Goal: Task Accomplishment & Management: Use online tool/utility

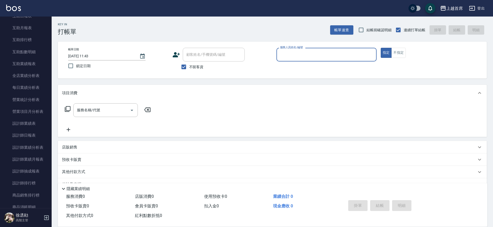
scroll to position [268, 0]
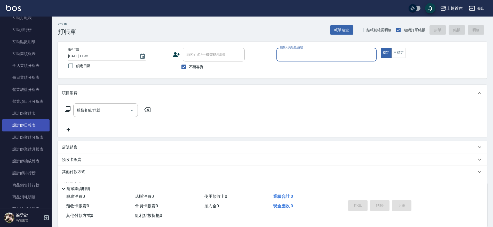
click at [30, 124] on link "設計師日報表" at bounding box center [26, 125] width 48 height 12
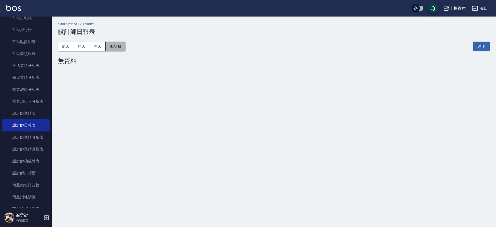
click at [125, 43] on button "[DATE]" at bounding box center [116, 47] width 20 height 10
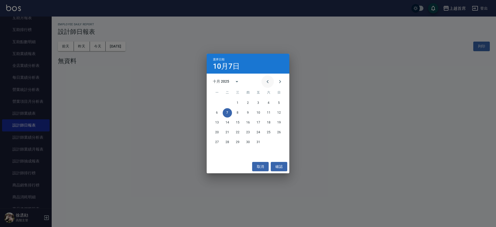
click at [265, 82] on icon "Previous month" at bounding box center [267, 81] width 6 height 6
click at [217, 100] on button "1" at bounding box center [216, 102] width 9 height 9
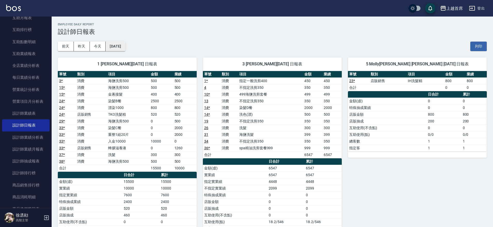
click at [119, 46] on button "[DATE]" at bounding box center [116, 47] width 20 height 10
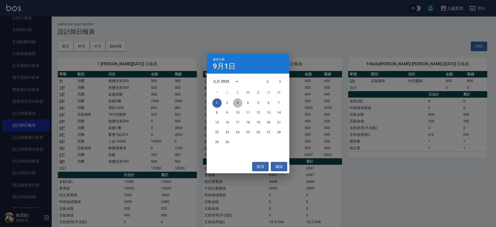
click at [238, 101] on button "3" at bounding box center [237, 102] width 9 height 9
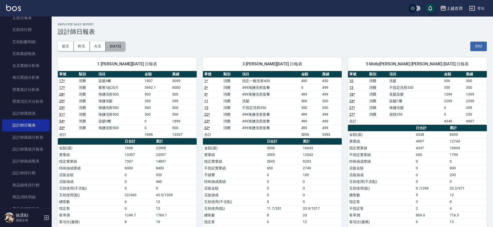
click at [120, 46] on button "[DATE]" at bounding box center [116, 47] width 20 height 10
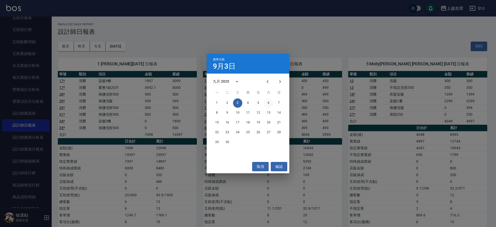
click at [270, 103] on button "6" at bounding box center [268, 102] width 9 height 9
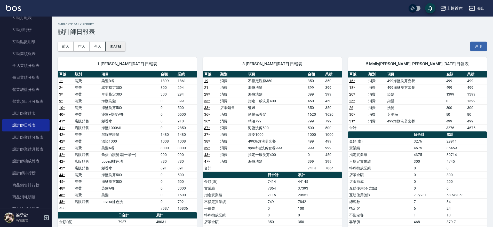
click at [123, 47] on button "[DATE]" at bounding box center [116, 47] width 20 height 10
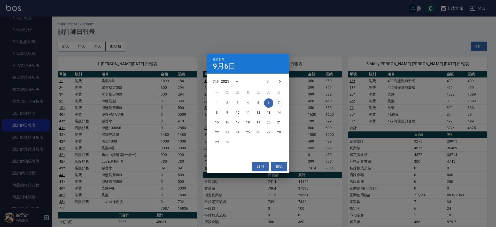
click at [278, 104] on button "7" at bounding box center [278, 102] width 9 height 9
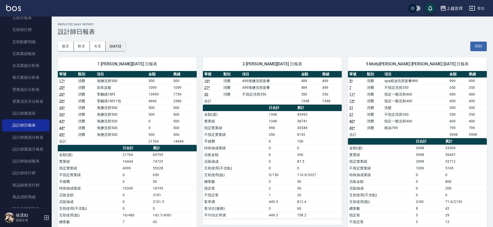
click at [125, 45] on button "[DATE]" at bounding box center [116, 47] width 20 height 10
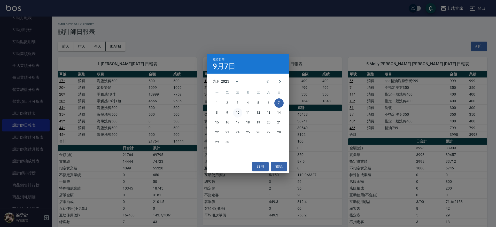
click at [234, 111] on button "10" at bounding box center [237, 112] width 9 height 9
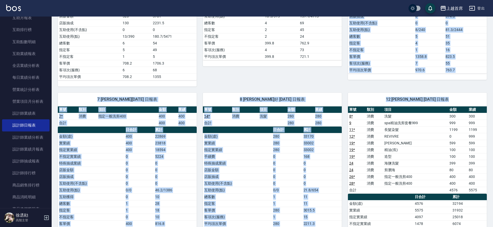
scroll to position [127, 0]
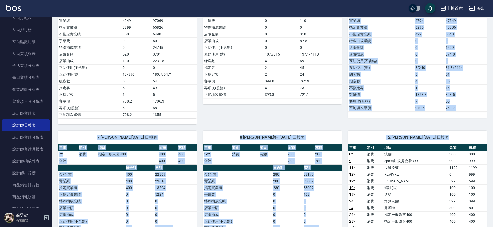
drag, startPoint x: 493, startPoint y: 101, endPoint x: 495, endPoint y: -1, distance: 102.0
click at [493, 0] on html "上越首席 登出 櫃檯作業 打帳單 帳單列表 掛單列表 座位開單 營業儀表板 現金收支登錄 高階收支登錄 材料自購登錄 每日結帳 排班表 現場電腦打卡 掃碼打卡…" at bounding box center [246, 202] width 493 height 659
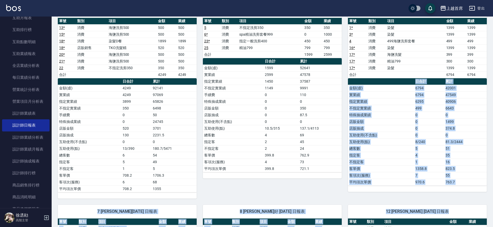
scroll to position [0, 0]
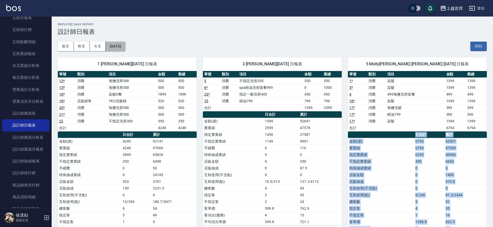
click at [115, 44] on button "[DATE]" at bounding box center [116, 47] width 20 height 10
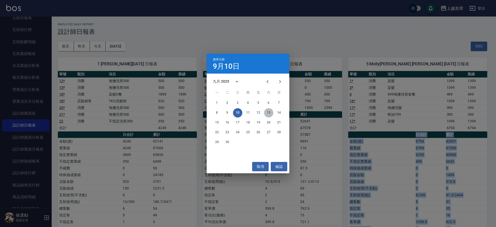
click at [267, 113] on button "13" at bounding box center [268, 112] width 9 height 9
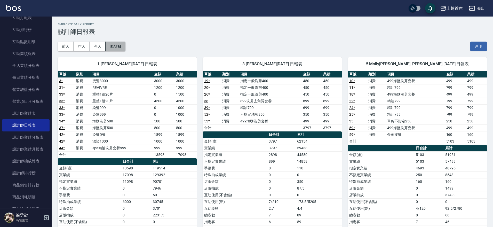
click at [125, 48] on button "[DATE]" at bounding box center [116, 47] width 20 height 10
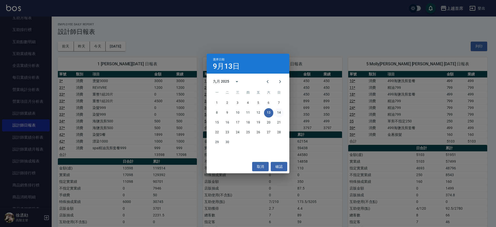
click at [282, 114] on button "14" at bounding box center [278, 112] width 9 height 9
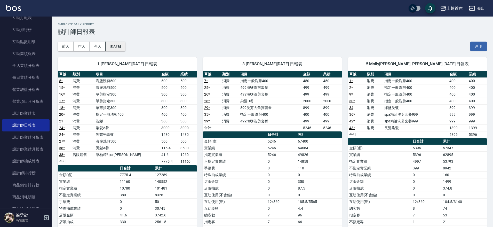
click at [119, 44] on button "[DATE]" at bounding box center [116, 47] width 20 height 10
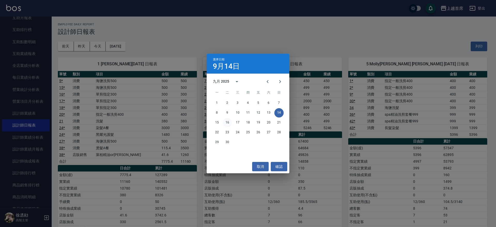
click at [227, 123] on button "16" at bounding box center [227, 122] width 9 height 9
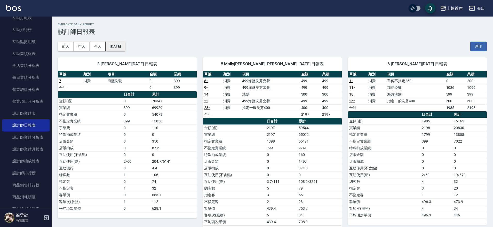
click at [125, 47] on button "[DATE]" at bounding box center [116, 47] width 20 height 10
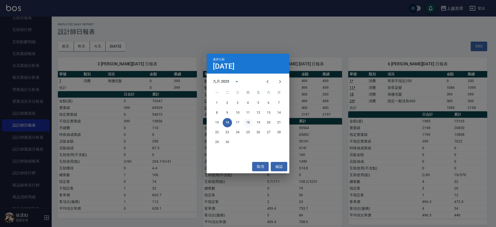
click at [248, 124] on button "18" at bounding box center [247, 122] width 9 height 9
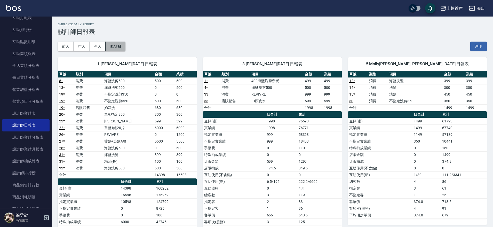
click at [119, 44] on button "[DATE]" at bounding box center [116, 47] width 20 height 10
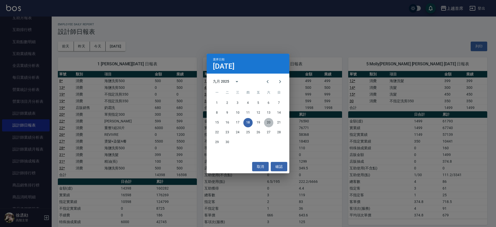
click at [270, 123] on button "20" at bounding box center [268, 122] width 9 height 9
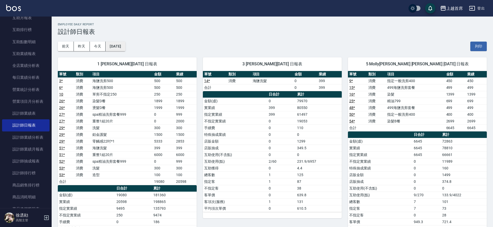
click at [119, 46] on button "[DATE]" at bounding box center [116, 47] width 20 height 10
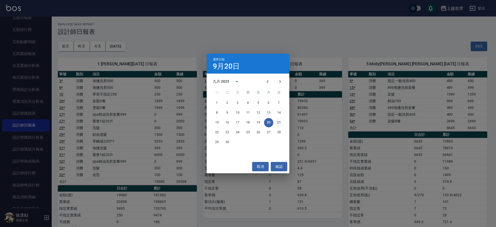
click at [280, 122] on button "21" at bounding box center [278, 122] width 9 height 9
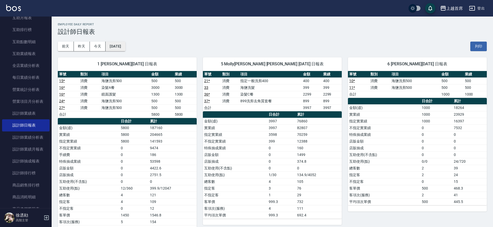
click at [120, 48] on button "[DATE]" at bounding box center [116, 47] width 20 height 10
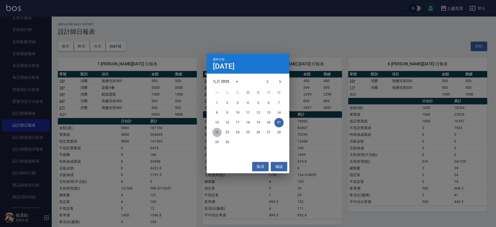
click at [219, 135] on button "22" at bounding box center [216, 132] width 9 height 9
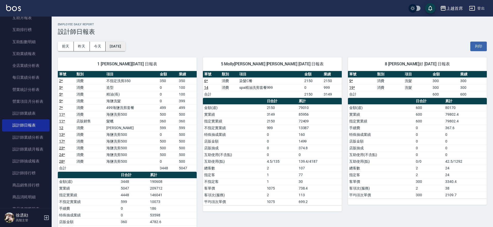
click at [125, 44] on button "[DATE]" at bounding box center [116, 47] width 20 height 10
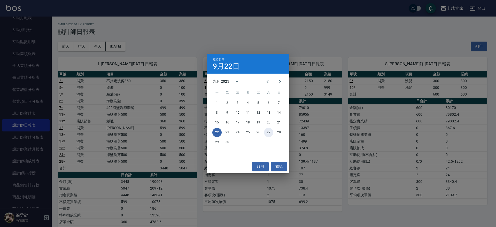
click at [269, 132] on button "27" at bounding box center [268, 132] width 9 height 9
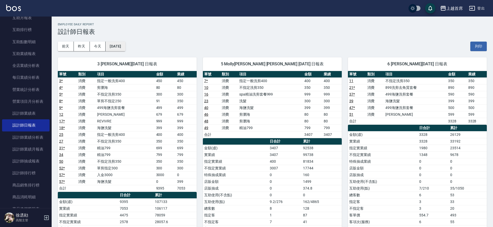
click at [117, 45] on button "[DATE]" at bounding box center [116, 47] width 20 height 10
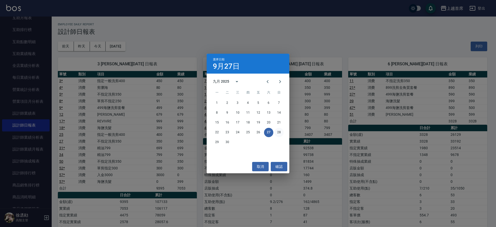
click at [279, 133] on button "28" at bounding box center [278, 132] width 9 height 9
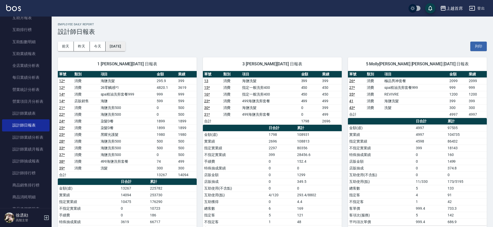
click at [125, 45] on button "[DATE]" at bounding box center [116, 47] width 20 height 10
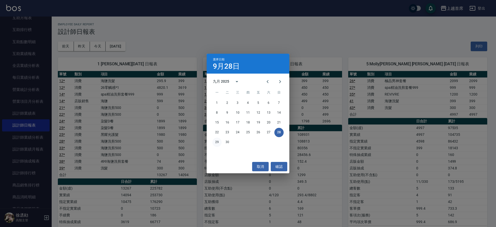
click at [217, 139] on button "29" at bounding box center [216, 142] width 9 height 9
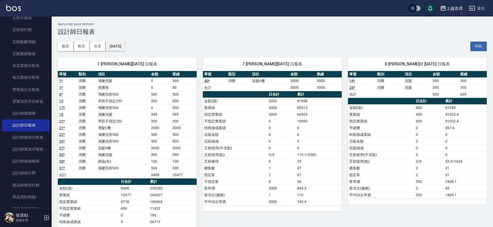
click at [122, 47] on button "[DATE]" at bounding box center [116, 47] width 20 height 10
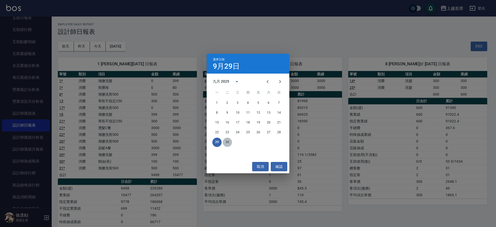
click at [224, 142] on button "30" at bounding box center [227, 142] width 9 height 9
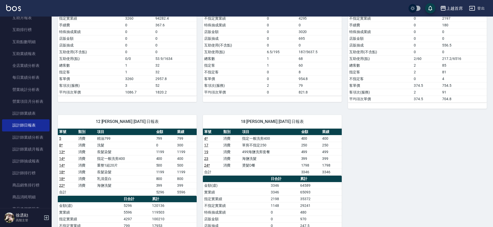
scroll to position [306, 0]
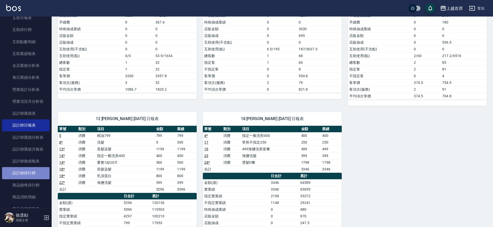
click at [36, 169] on link "設計師排行榜" at bounding box center [26, 173] width 48 height 12
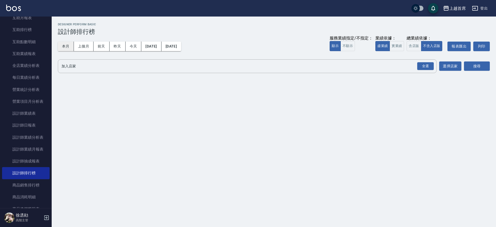
click at [70, 42] on button "本月" at bounding box center [66, 47] width 16 height 10
click at [397, 48] on button "實業績" at bounding box center [396, 46] width 14 height 10
click at [424, 66] on div "全選" at bounding box center [425, 66] width 17 height 8
click at [485, 67] on button "搜尋" at bounding box center [477, 67] width 26 height 10
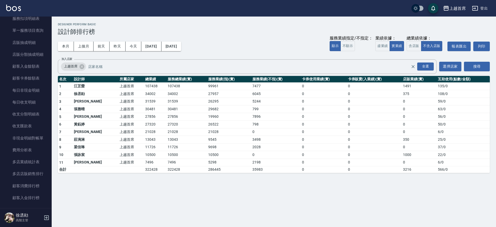
scroll to position [576, 0]
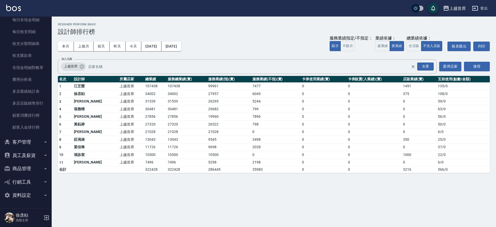
click at [37, 158] on button "員工及薪資" at bounding box center [26, 155] width 48 height 13
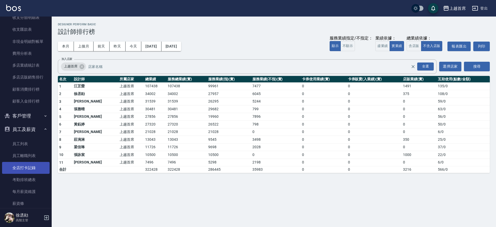
scroll to position [603, 0]
drag, startPoint x: 30, startPoint y: 166, endPoint x: 41, endPoint y: 163, distance: 10.5
click at [30, 166] on link "全店打卡記錄" at bounding box center [26, 167] width 48 height 12
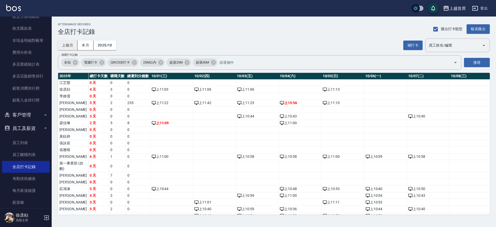
click at [67, 43] on button "上個月" at bounding box center [68, 46] width 20 height 10
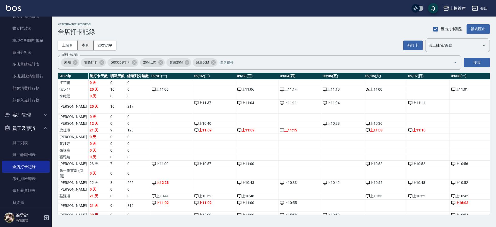
click at [91, 45] on button "本月" at bounding box center [85, 46] width 16 height 10
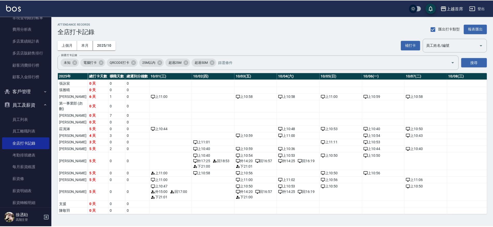
scroll to position [637, 0]
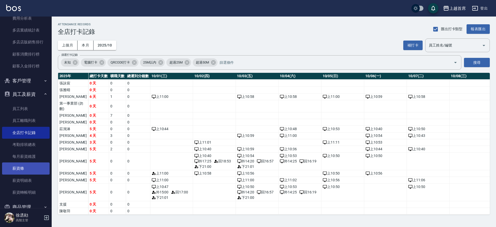
click at [28, 169] on link "薪資條" at bounding box center [26, 168] width 48 height 12
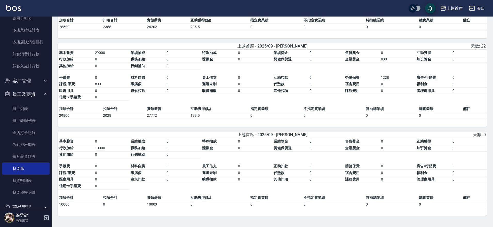
scroll to position [1613, 0]
drag, startPoint x: 148, startPoint y: 128, endPoint x: 158, endPoint y: 128, distance: 10.1
click at [158, 119] on td "27772" at bounding box center [168, 115] width 44 height 7
drag, startPoint x: 151, startPoint y: 127, endPoint x: 161, endPoint y: 128, distance: 10.1
click at [161, 119] on td "27772" at bounding box center [168, 115] width 44 height 7
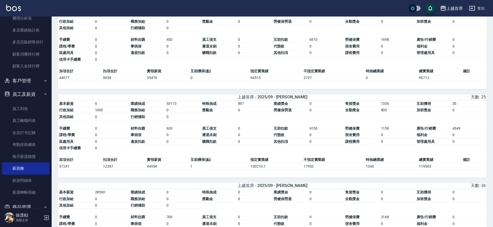
scroll to position [841, 0]
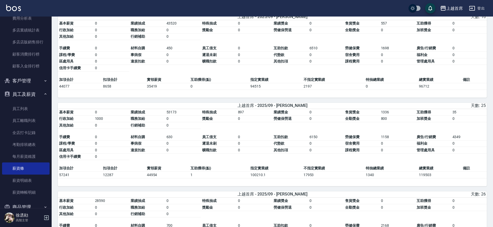
click at [201, 165] on table "基本薪資 0 業績抽成 53173 特殊抽成 897 業績獎金 0 售貨獎金 1336 互助獲得 35 行政加給 1000 職務加給 0 獎勵金 0 勞健保勞…" at bounding box center [272, 137] width 429 height 56
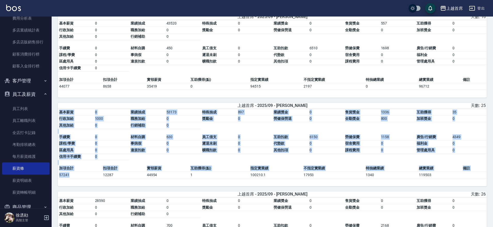
drag, startPoint x: 75, startPoint y: 183, endPoint x: 55, endPoint y: 179, distance: 20.2
click at [55, 179] on div "上越首席 2025-09 薪資條 列印時間： [DATE][PHONE_NUMBER]:54 Employee Payslip 薪資條 上個月 本月 2025…" at bounding box center [273, 85] width 442 height 1821
click at [107, 186] on div "基本薪資 0 業績抽成 53173 特殊抽成 897 業績獎金 0 售貨獎金 1336 互助獲得 35 行政加給 1000 職務加給 0 獎勵金 0 勞健保勞…" at bounding box center [272, 147] width 429 height 77
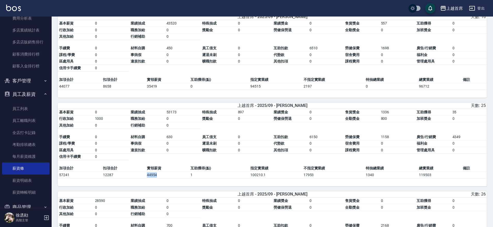
drag, startPoint x: 152, startPoint y: 183, endPoint x: 165, endPoint y: 184, distance: 13.7
click at [165, 178] on tr "57241 12287 44954 1 100210.1 17953 1340 119503" at bounding box center [272, 175] width 429 height 7
click at [161, 186] on div "基本薪資 0 業績抽成 53173 特殊抽成 897 業績獎金 0 售貨獎金 1336 互助獲得 35 行政加給 1000 職務加給 0 獎勵金 0 勞健保勞…" at bounding box center [272, 147] width 429 height 77
drag, startPoint x: 453, startPoint y: 145, endPoint x: 470, endPoint y: 147, distance: 16.6
click at [470, 140] on td "4349" at bounding box center [469, 137] width 36 height 7
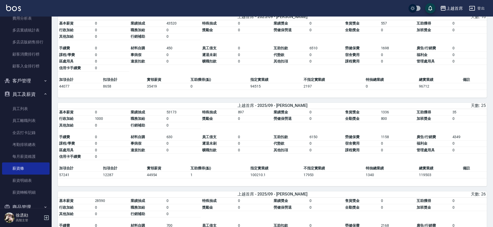
click at [427, 145] on span "福利金" at bounding box center [422, 143] width 11 height 4
click at [309, 140] on td "6150" at bounding box center [326, 137] width 36 height 7
drag, startPoint x: 309, startPoint y: 144, endPoint x: 317, endPoint y: 146, distance: 8.1
click at [317, 140] on td "6150" at bounding box center [326, 137] width 36 height 7
click at [323, 140] on td "6150" at bounding box center [326, 137] width 36 height 7
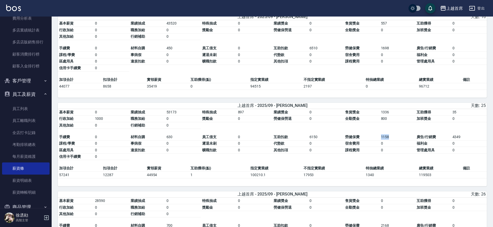
drag, startPoint x: 382, startPoint y: 145, endPoint x: 393, endPoint y: 145, distance: 11.4
click at [393, 140] on td "1158" at bounding box center [398, 137] width 36 height 7
click at [393, 137] on table "基本薪資 0 業績抽成 53173 特殊抽成 897 業績獎金 0 售貨獎金 1336 互助獲得 35 行政加給 1000 職務加給 0 獎勵金 0 勞健保勞…" at bounding box center [272, 137] width 429 height 56
drag, startPoint x: 461, startPoint y: 144, endPoint x: 447, endPoint y: 148, distance: 15.1
click at [447, 147] on tbody "手續費 0 材料自購 630 員工借支 0 互助扣款 6150 勞健保費 1158 廣告/行銷費 4349 課程/學費 0 事病假 0 遲退未刷 0 代墊款 …" at bounding box center [272, 147] width 429 height 26
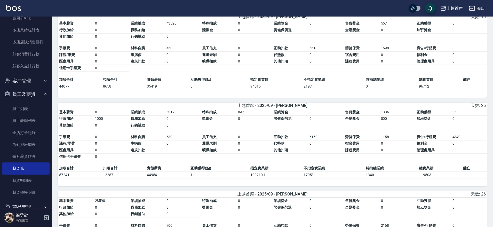
click at [472, 172] on td "備註" at bounding box center [474, 168] width 25 height 7
drag, startPoint x: 147, startPoint y: 185, endPoint x: 159, endPoint y: 184, distance: 11.2
click at [159, 178] on td "44954" at bounding box center [168, 175] width 44 height 7
click at [177, 165] on table "基本薪資 0 業績抽成 53173 特殊抽成 897 業績獎金 0 售貨獎金 1336 互助獲得 35 行政加給 1000 職務加給 0 獎勵金 0 勞健保勞…" at bounding box center [272, 137] width 429 height 56
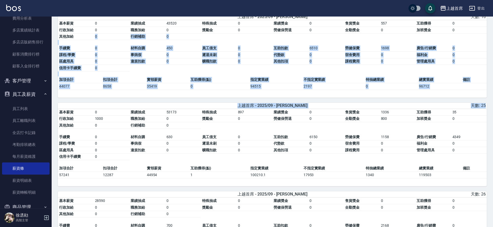
drag, startPoint x: 53, startPoint y: 166, endPoint x: 74, endPoint y: 59, distance: 108.5
click at [86, 46] on div "上越首席 2025-09 薪資條 列印時間： [DATE][PHONE_NUMBER]:54 Employee Payslip 薪資條 上個月 本月 2025…" at bounding box center [273, 85] width 442 height 1821
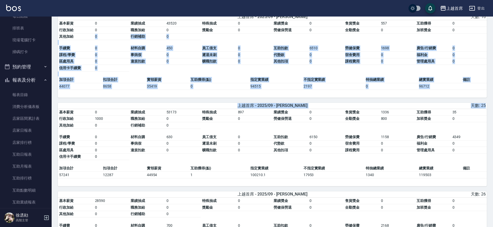
scroll to position [0, 0]
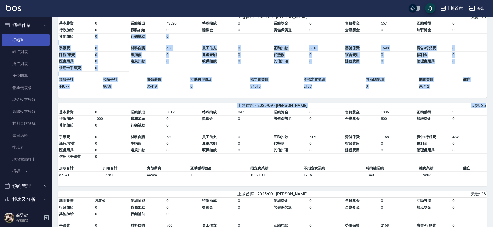
click at [35, 42] on link "打帳單" at bounding box center [26, 40] width 48 height 12
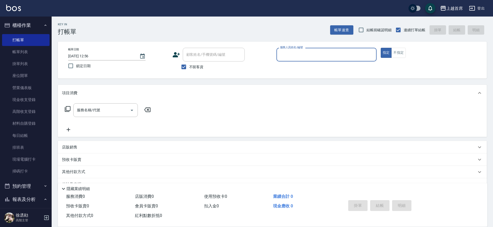
click at [134, 20] on div "Key In 打帳單 帳單速查 結帳前確認明細 連續打單結帳 掛單 結帳 明細" at bounding box center [269, 26] width 435 height 19
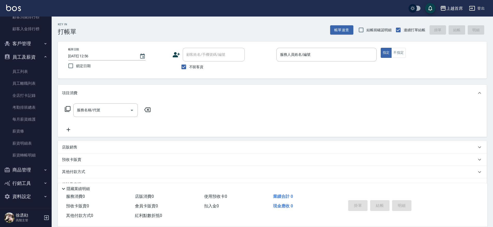
scroll to position [676, 0]
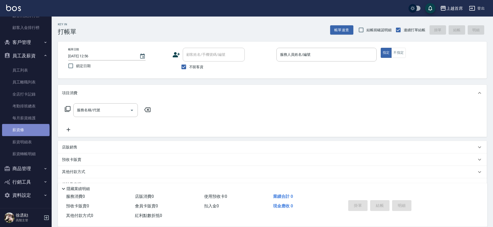
click at [25, 132] on link "薪資條" at bounding box center [26, 130] width 48 height 12
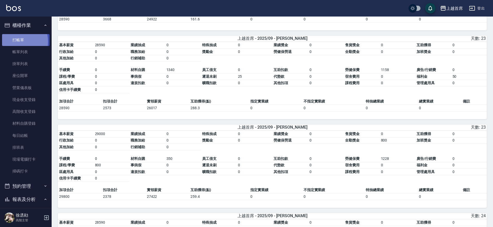
click at [9, 42] on link "打帳單" at bounding box center [26, 40] width 48 height 12
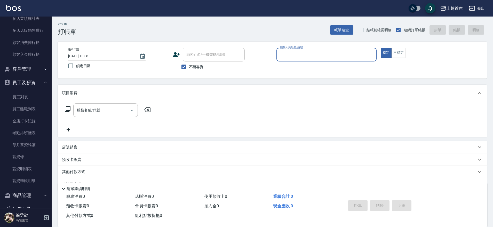
scroll to position [676, 0]
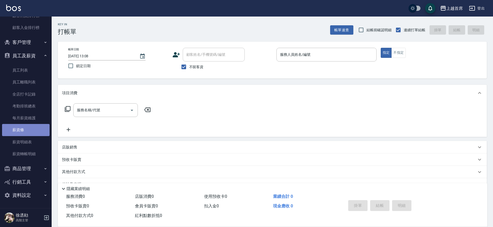
click at [35, 128] on link "薪資條" at bounding box center [26, 130] width 48 height 12
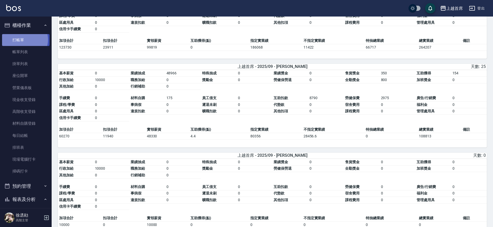
click at [24, 40] on link "打帳單" at bounding box center [26, 40] width 48 height 12
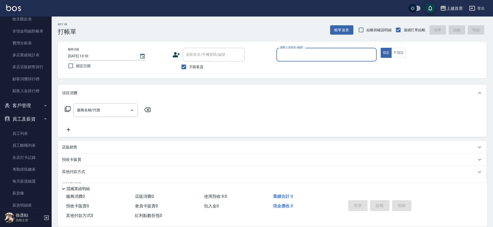
scroll to position [676, 0]
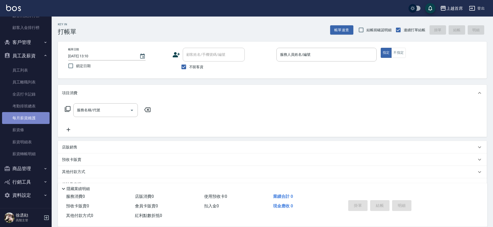
click at [32, 123] on link "每月薪資維護" at bounding box center [26, 118] width 48 height 12
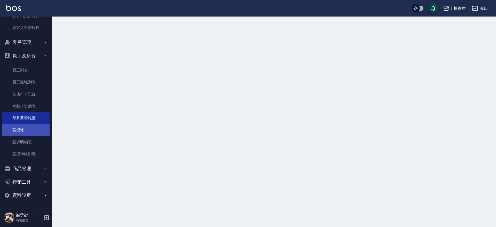
click at [28, 129] on link "薪資條" at bounding box center [26, 130] width 48 height 12
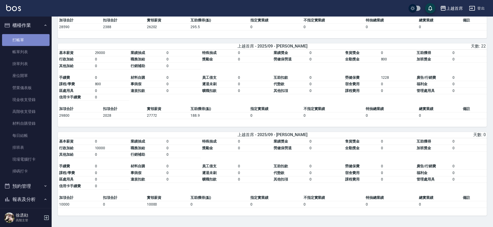
click at [31, 36] on link "打帳單" at bounding box center [26, 40] width 48 height 12
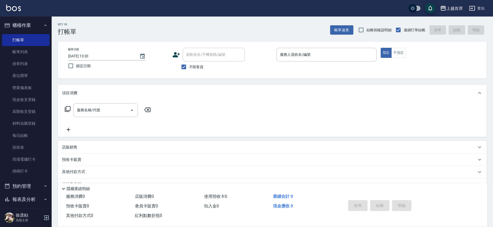
click at [262, 112] on div "服務名稱/代號 服務名稱/代號" at bounding box center [272, 119] width 429 height 36
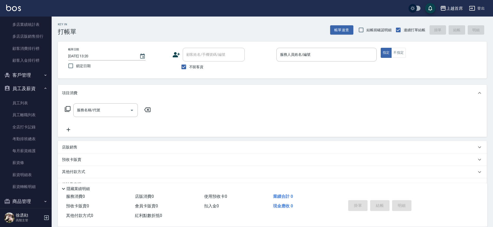
scroll to position [634, 0]
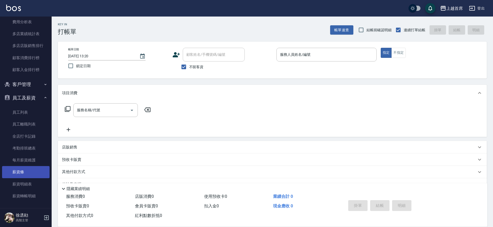
click at [11, 171] on link "薪資條" at bounding box center [26, 172] width 48 height 12
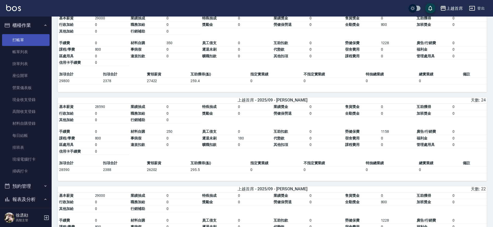
click at [25, 41] on link "打帳單" at bounding box center [26, 40] width 48 height 12
